Goal: Browse casually: Explore the website without a specific task or goal

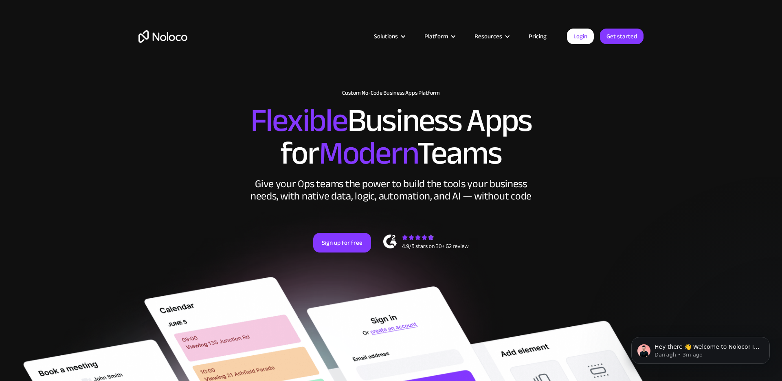
click at [159, 37] on img "home" at bounding box center [163, 36] width 49 height 13
click at [671, 150] on section "New: Connect Noloco to Stripe Custom No-Code Business Apps Platform Flexible Bu…" at bounding box center [391, 360] width 782 height 720
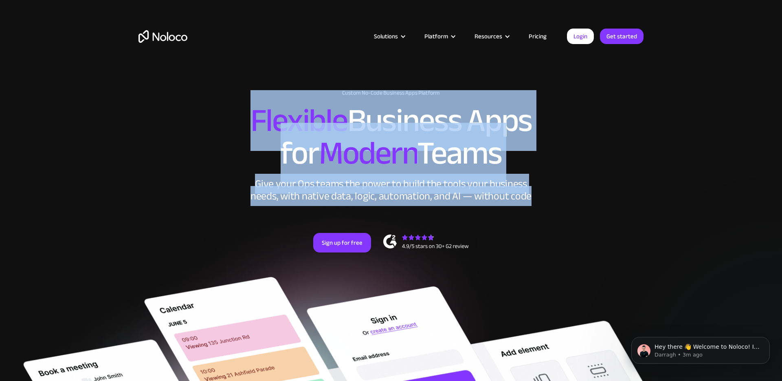
drag, startPoint x: 250, startPoint y: 119, endPoint x: 538, endPoint y: 196, distance: 298.1
click at [538, 196] on div "New: Connect Noloco to Stripe Custom No-Code Business Apps Platform Flexible Bu…" at bounding box center [391, 178] width 522 height 195
copy div "Flexible Business Apps for Modern Teams Give your Ops teams the power to build …"
